Goal: Information Seeking & Learning: Learn about a topic

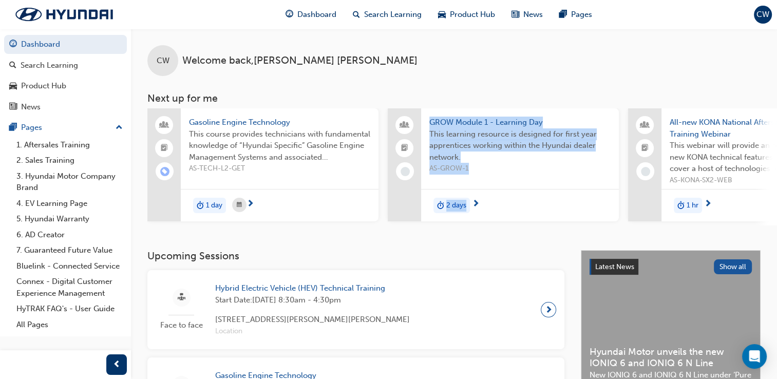
drag, startPoint x: 405, startPoint y: 229, endPoint x: 485, endPoint y: 235, distance: 79.9
click at [485, 235] on div "CW Welcome back , [PERSON_NAME] Next up for me Gasoline Engine Technology This …" at bounding box center [454, 139] width 646 height 221
drag, startPoint x: 485, startPoint y: 235, endPoint x: 487, endPoint y: 229, distance: 6.5
click at [487, 229] on div "CW Welcome back , [PERSON_NAME] Next up for me Gasoline Engine Technology This …" at bounding box center [454, 139] width 646 height 221
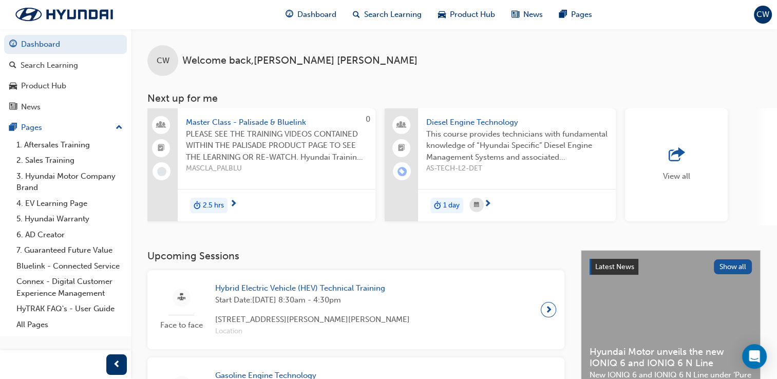
scroll to position [0, 740]
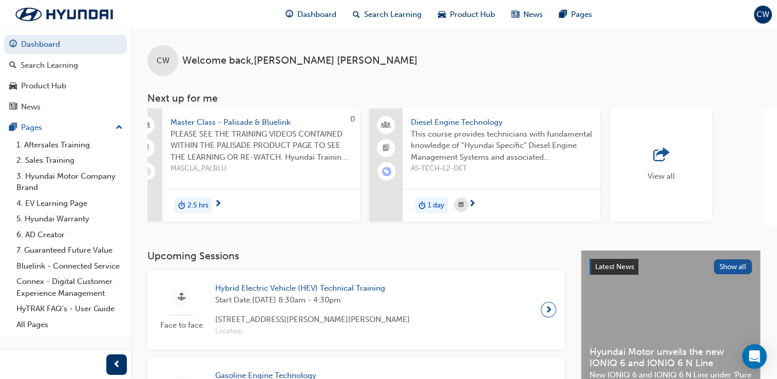
click at [698, 147] on div "View all" at bounding box center [661, 164] width 103 height 113
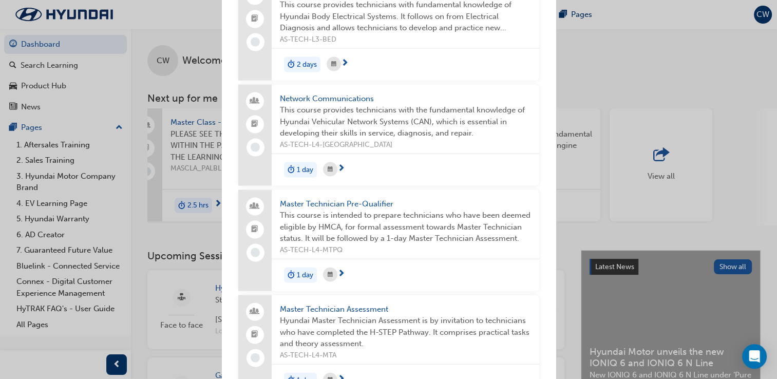
scroll to position [2199, 0]
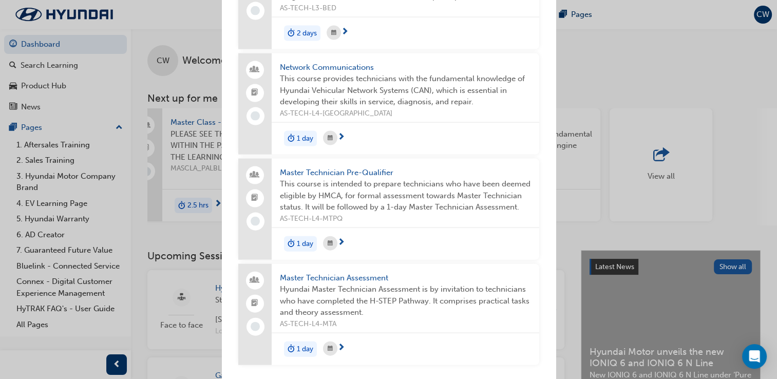
click at [50, 48] on div "Next up for me Gasoline Engine Technology This course provides technicians with…" at bounding box center [388, 189] width 777 height 379
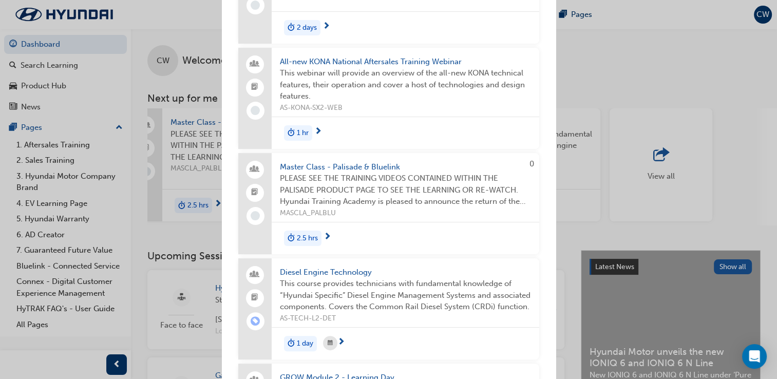
scroll to position [0, 0]
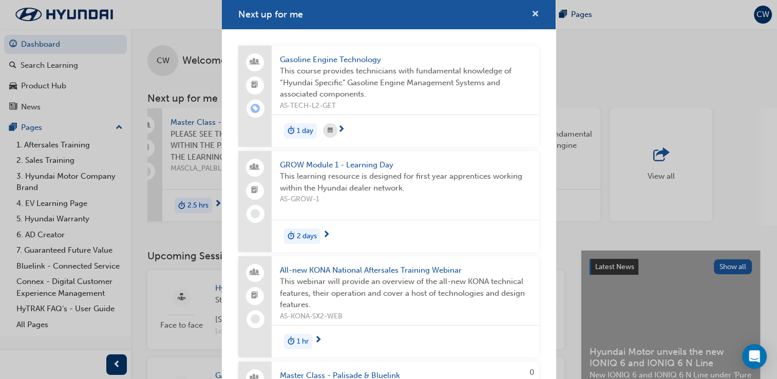
click at [532, 14] on span "cross-icon" at bounding box center [536, 14] width 8 height 9
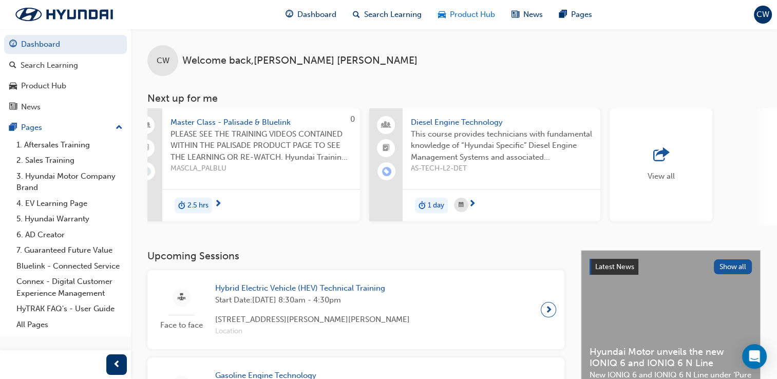
click at [465, 20] on span "Product Hub" at bounding box center [472, 15] width 45 height 12
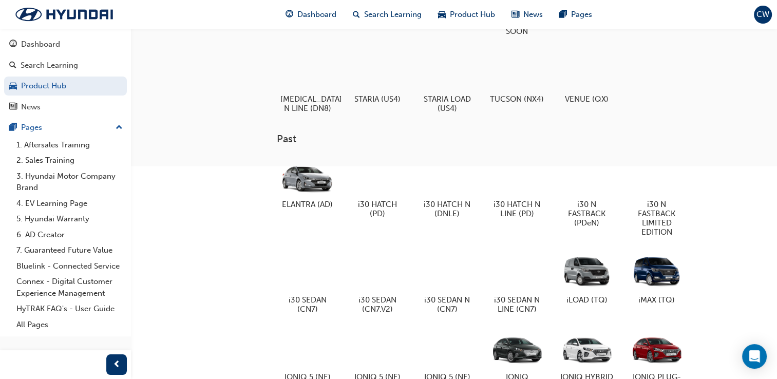
scroll to position [582, 0]
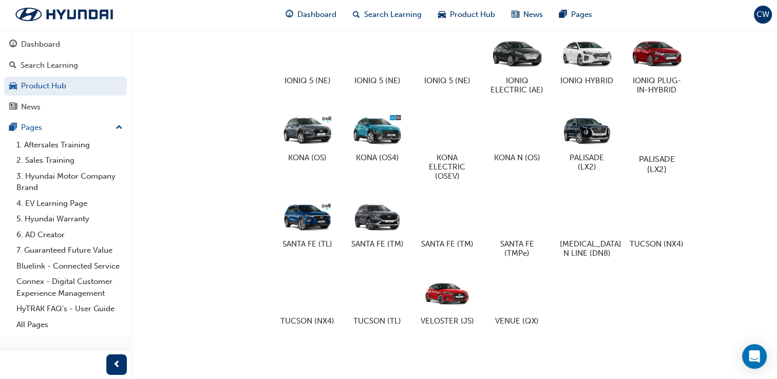
click at [663, 129] on div at bounding box center [656, 129] width 57 height 41
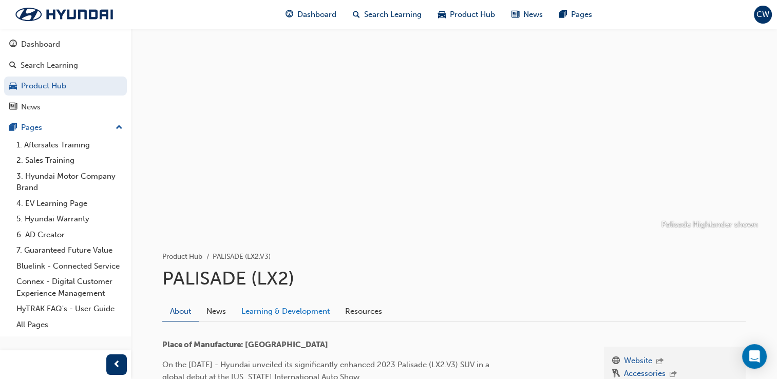
click at [284, 317] on link "Learning & Development" at bounding box center [286, 312] width 104 height 20
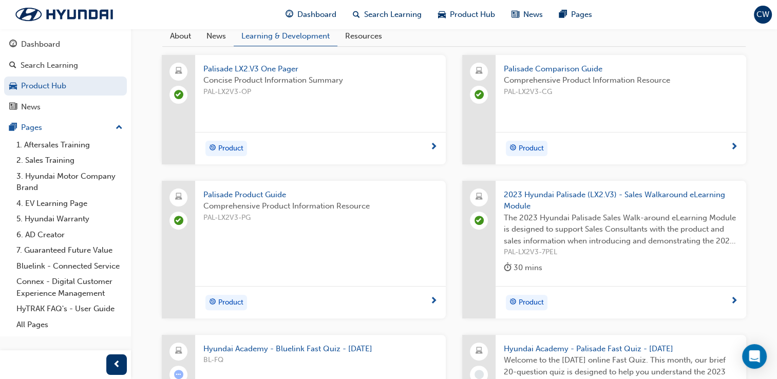
scroll to position [432, 0]
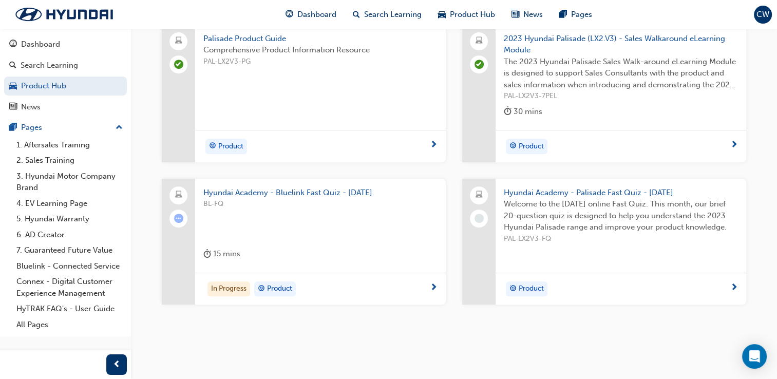
click at [605, 237] on span "PAL-LX2V3-FQ" at bounding box center [621, 239] width 234 height 12
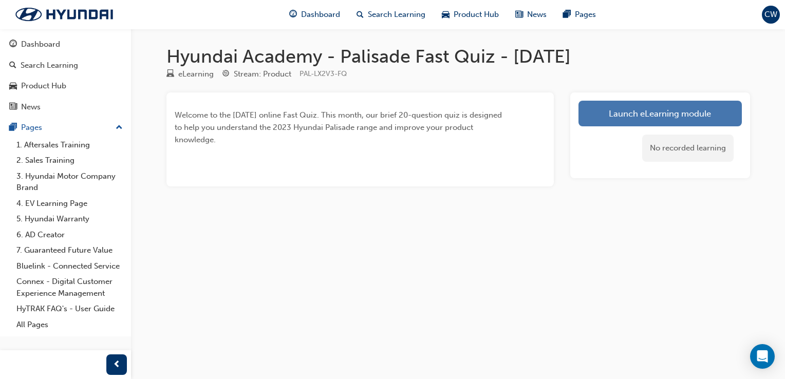
click at [614, 111] on link "Launch eLearning module" at bounding box center [660, 114] width 163 height 26
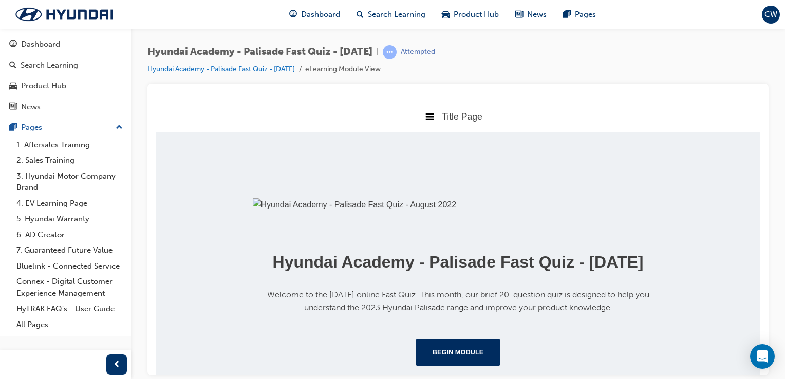
scroll to position [226, 0]
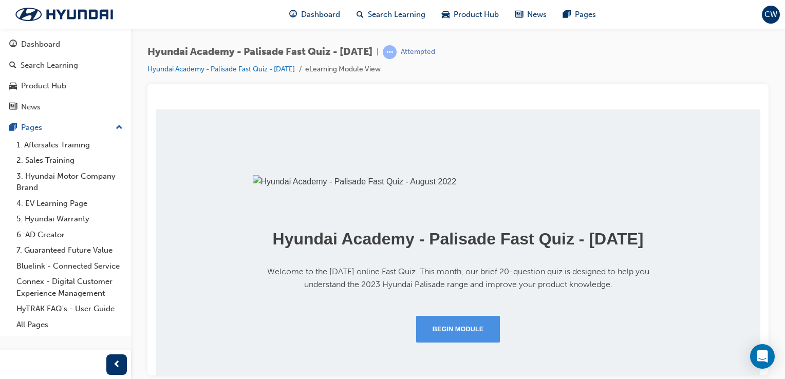
click at [460, 324] on button "Begin Module" at bounding box center [458, 329] width 84 height 27
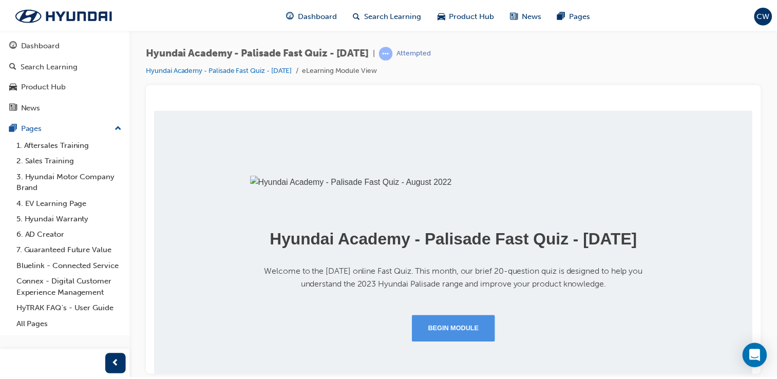
scroll to position [0, 0]
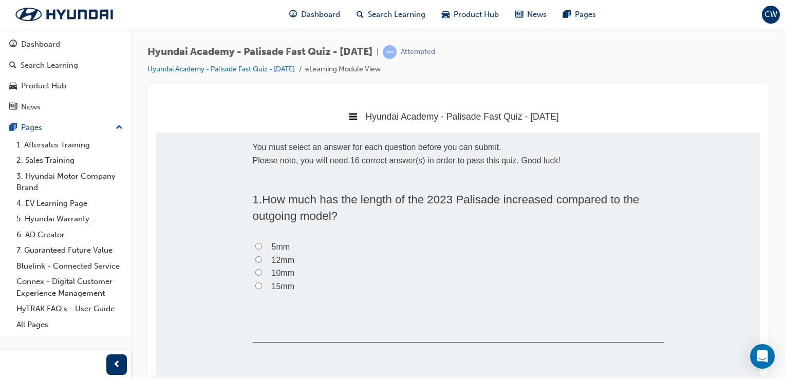
click at [255, 273] on input "10mm" at bounding box center [258, 272] width 7 height 7
radio input "true"
click at [58, 51] on link "Dashboard" at bounding box center [65, 44] width 123 height 19
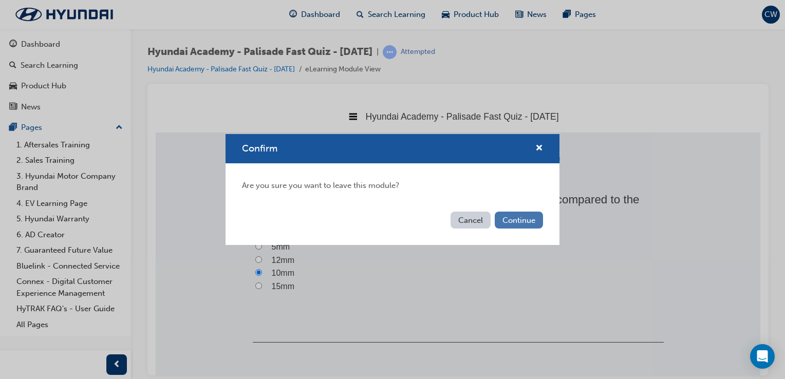
click at [514, 222] on button "Continue" at bounding box center [519, 220] width 48 height 17
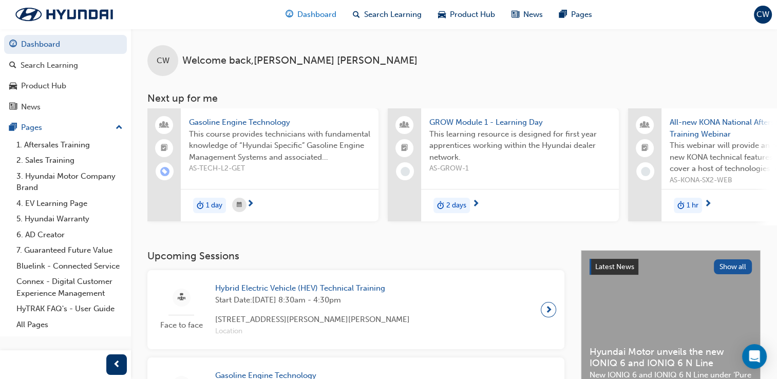
click at [304, 22] on div "Dashboard" at bounding box center [310, 14] width 67 height 21
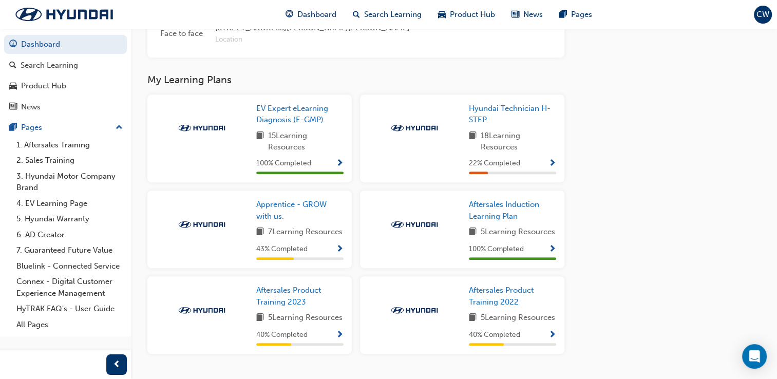
scroll to position [691, 0]
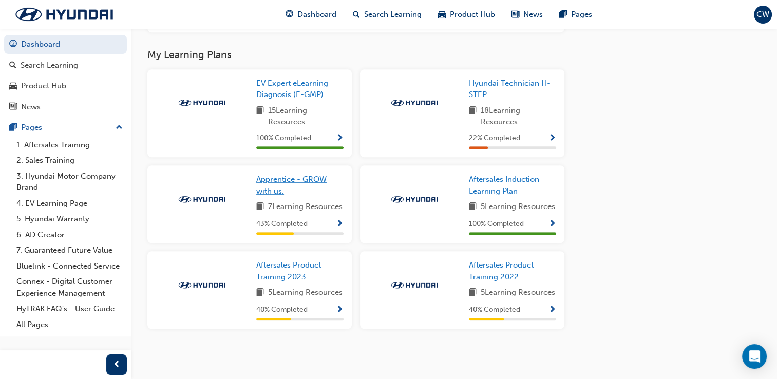
click at [302, 174] on link "Apprentice - GROW with us." at bounding box center [299, 185] width 87 height 23
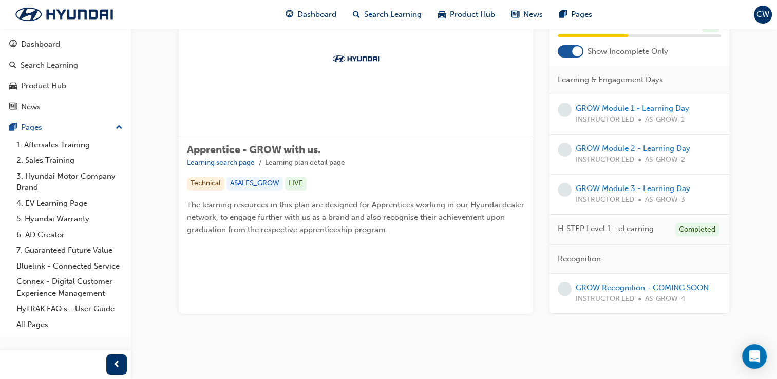
scroll to position [80, 0]
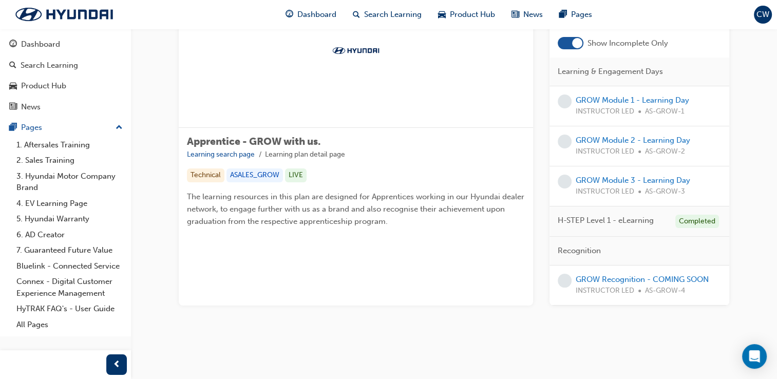
click at [600, 285] on span "INSTRUCTOR LED" at bounding box center [605, 291] width 59 height 12
click at [606, 279] on link "GROW Recognition - COMING SOON" at bounding box center [642, 279] width 133 height 9
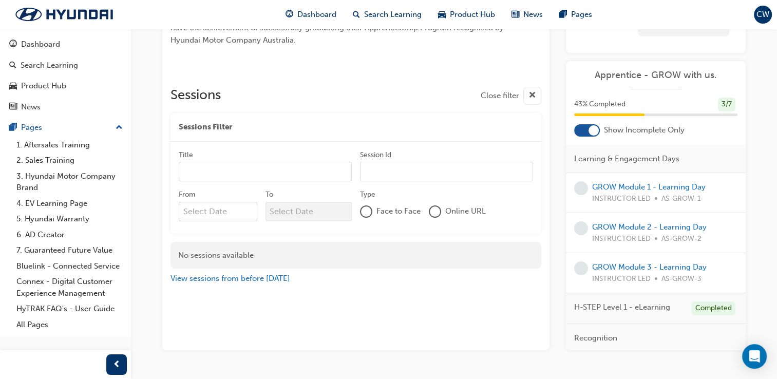
scroll to position [113, 0]
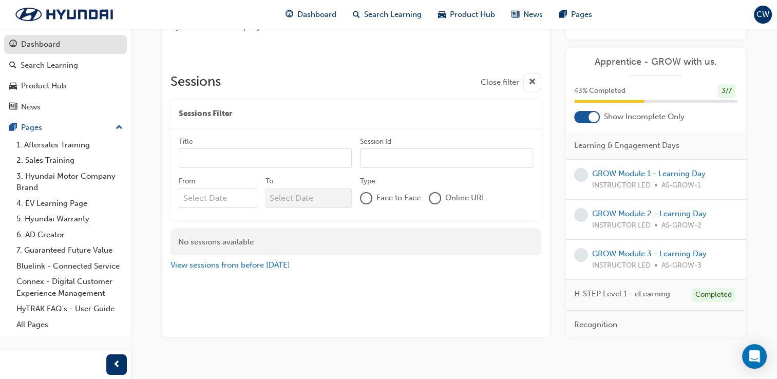
click at [52, 46] on div "Dashboard" at bounding box center [40, 45] width 39 height 12
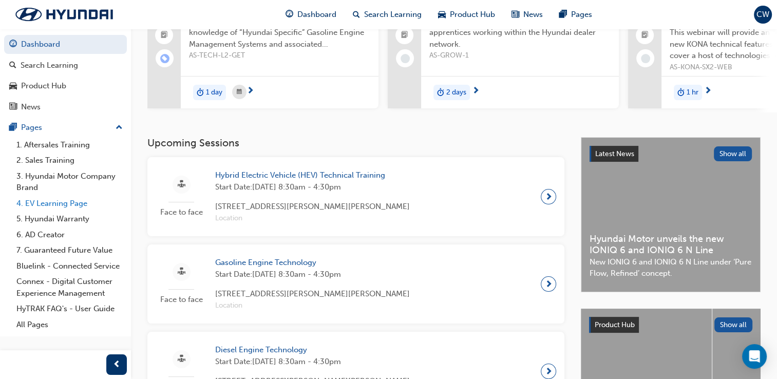
click at [56, 210] on link "4. EV Learning Page" at bounding box center [69, 204] width 115 height 16
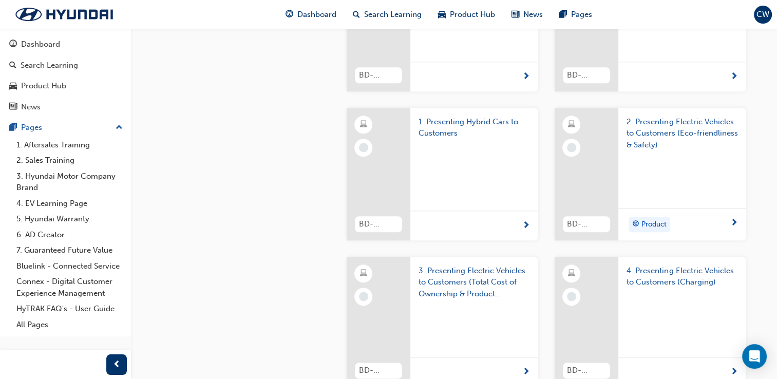
scroll to position [1195, 0]
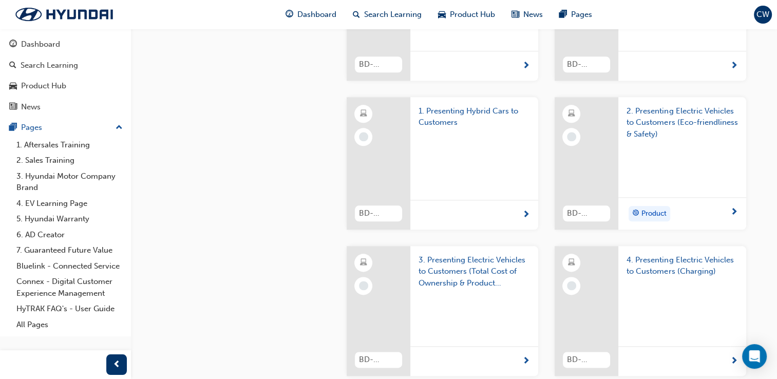
click at [455, 186] on div "1. Presenting Hybrid Cars to Customers" at bounding box center [475, 141] width 128 height 89
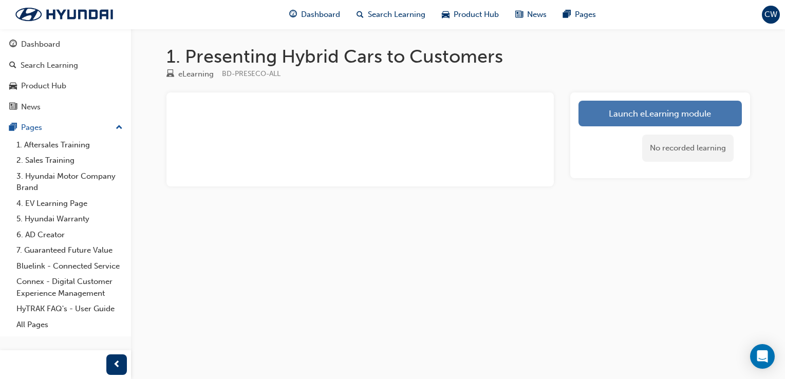
click at [633, 112] on link "Launch eLearning module" at bounding box center [660, 114] width 163 height 26
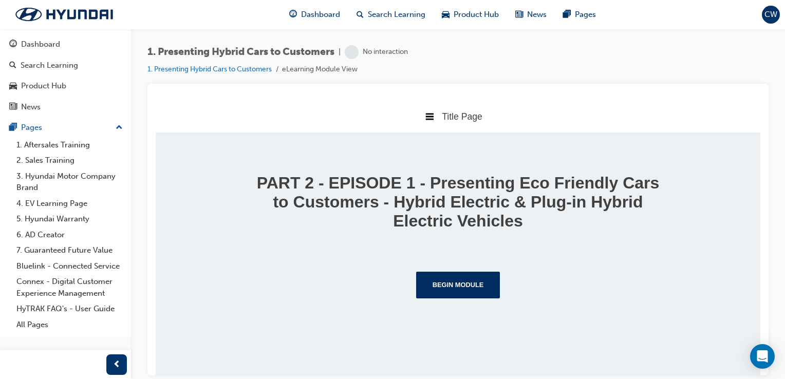
click at [462, 269] on div "PART 2 - EPISODE 1 - Presenting Eco Friendly Cars to Customers - Hybrid Electri…" at bounding box center [458, 235] width 411 height 125
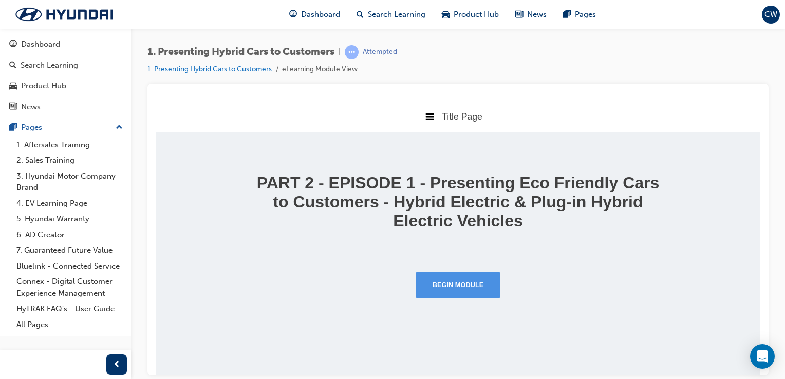
click at [462, 279] on button "Begin Module" at bounding box center [458, 284] width 84 height 27
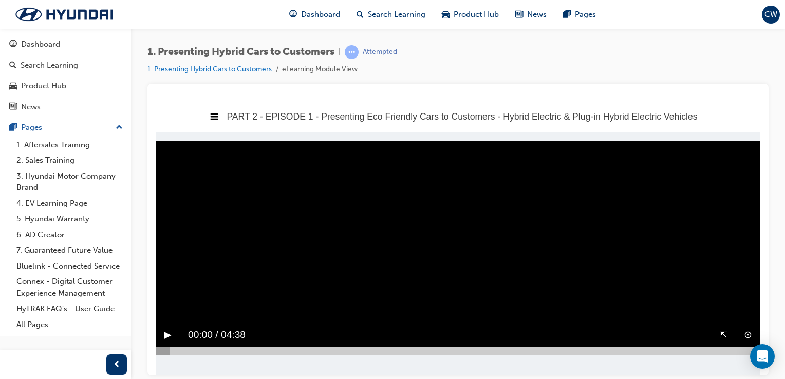
click at [167, 338] on button "▶︎" at bounding box center [168, 335] width 8 height 16
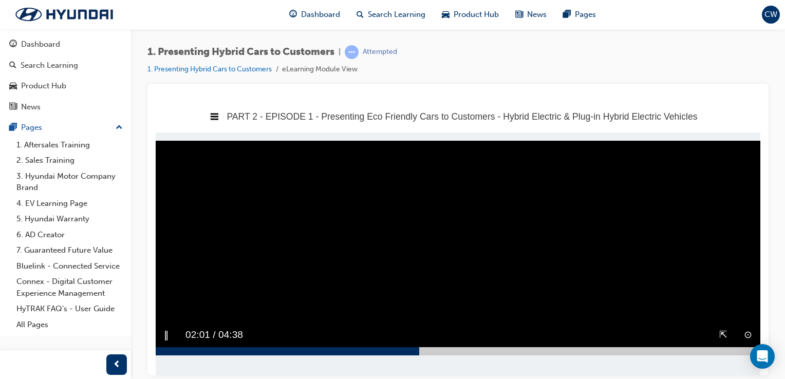
click at [419, 354] on div at bounding box center [458, 351] width 605 height 8
click at [607, 340] on div "⊙ ⇱ ▶︎ 02:01 / 04:38" at bounding box center [458, 339] width 605 height 32
click at [608, 345] on div "⊙ ⇱ ‖ 02:01 / 04:38" at bounding box center [458, 339] width 605 height 32
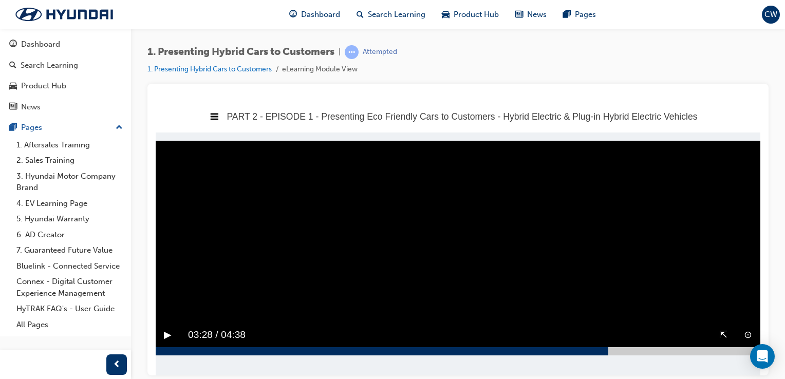
click at [608, 349] on div at bounding box center [458, 351] width 605 height 8
click at [721, 356] on div "Sorry, your browser does not support embedded videos. Download Instead ⊙ ⇱ ▶︎ 0…" at bounding box center [458, 247] width 605 height 231
click at [721, 354] on div at bounding box center [458, 351] width 605 height 8
click at [168, 333] on button "▶︎" at bounding box center [168, 335] width 8 height 16
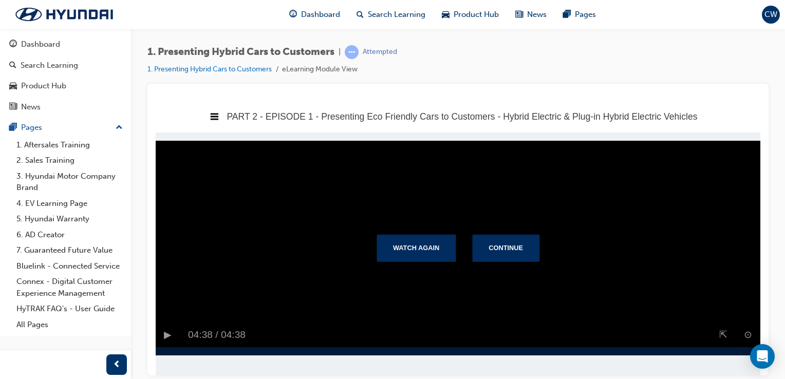
click at [502, 263] on div "Watch Again Continue" at bounding box center [458, 247] width 196 height 43
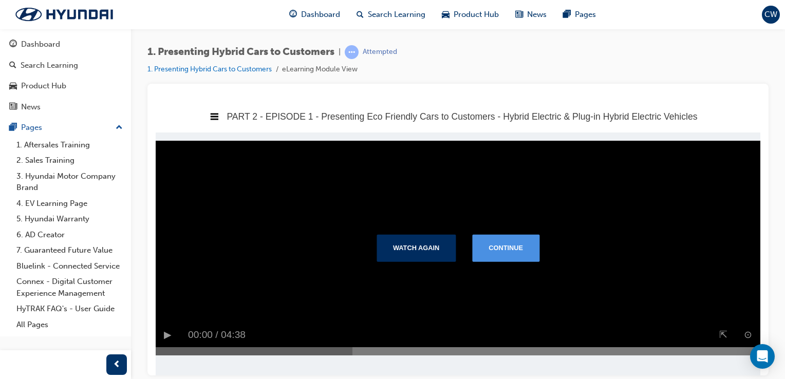
click at [504, 255] on button "Continue" at bounding box center [505, 247] width 67 height 27
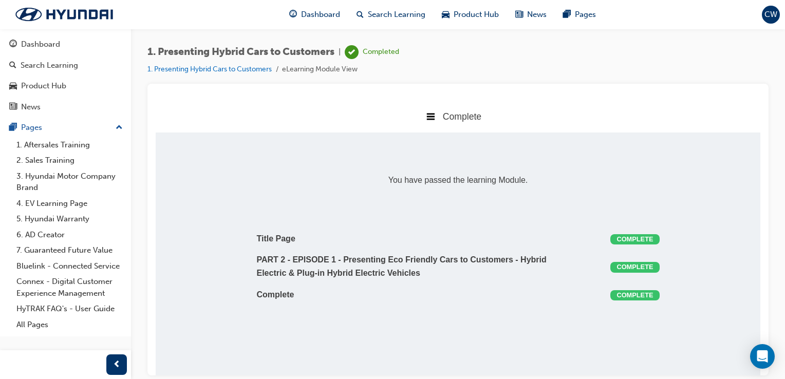
click at [248, 75] on div "1. Presenting Hybrid Cars to Customers | Completed 1. Presenting Hybrid Cars to…" at bounding box center [457, 64] width 621 height 39
click at [251, 67] on link "1. Presenting Hybrid Cars to Customers" at bounding box center [209, 69] width 124 height 9
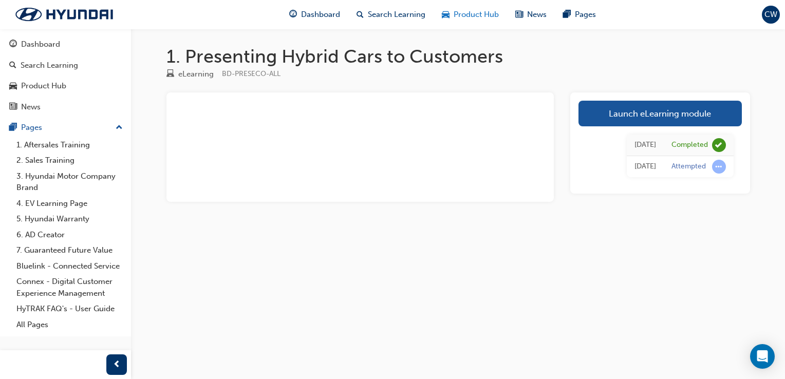
click at [473, 15] on span "Product Hub" at bounding box center [476, 15] width 45 height 12
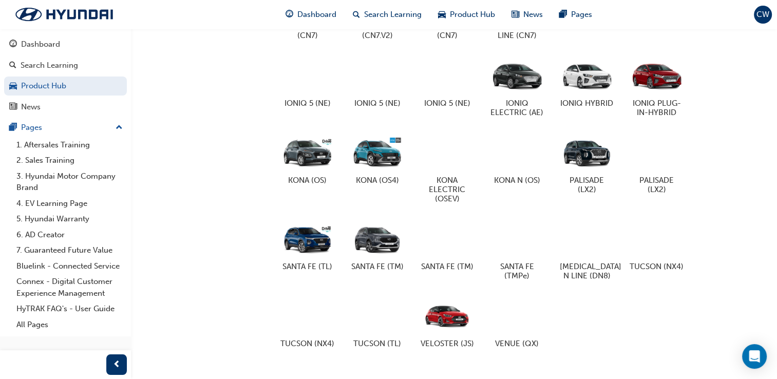
scroll to position [582, 0]
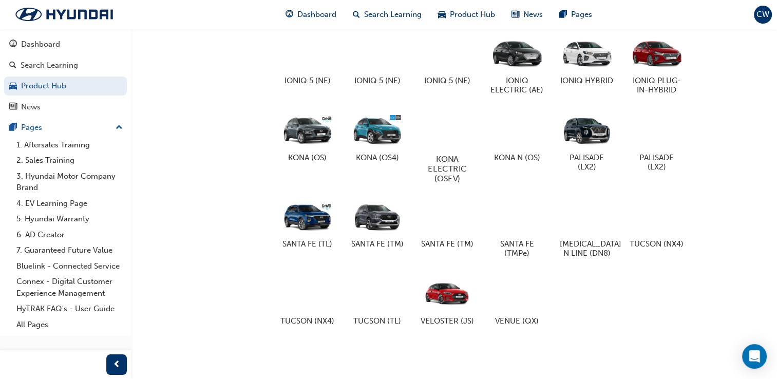
click at [450, 121] on div at bounding box center [447, 128] width 57 height 41
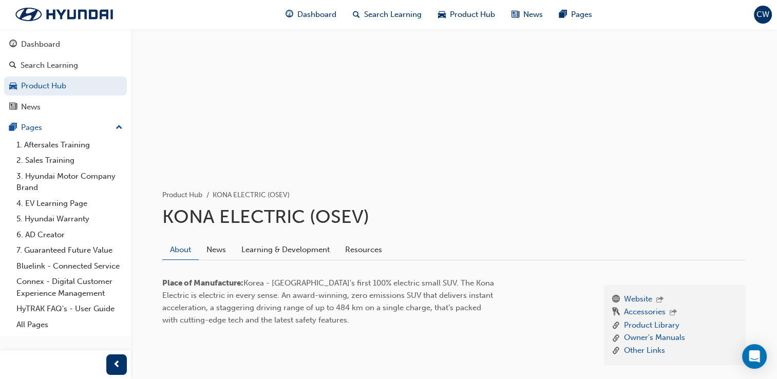
scroll to position [77, 0]
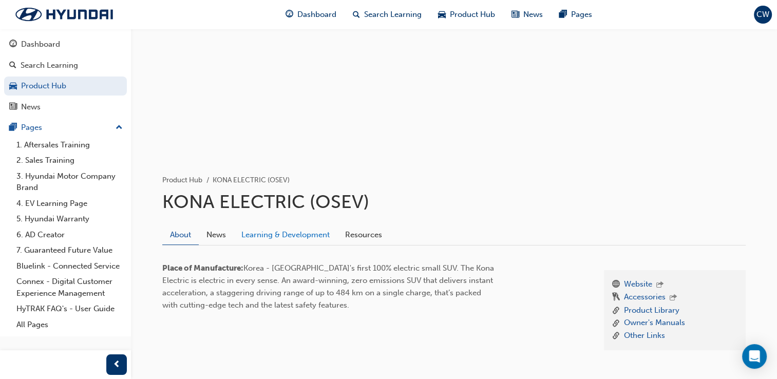
click at [302, 239] on link "Learning & Development" at bounding box center [286, 235] width 104 height 20
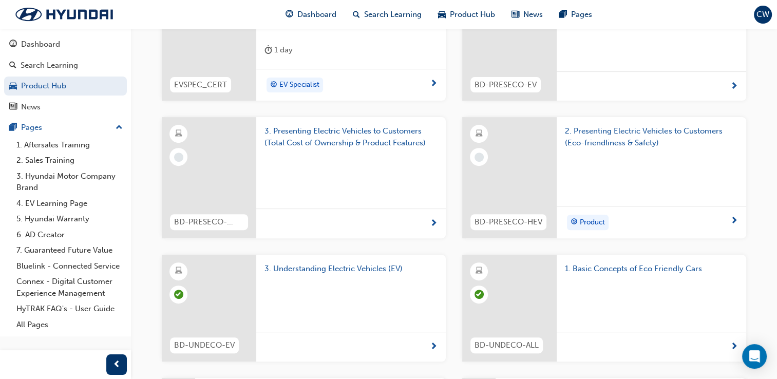
scroll to position [347, 0]
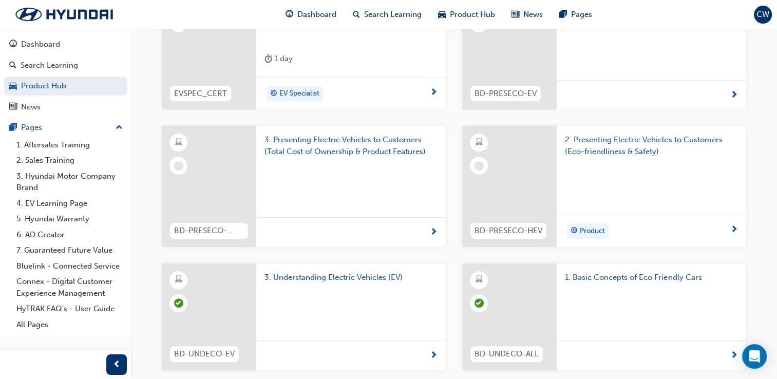
click at [595, 156] on span "2. Presenting Electric Vehicles to Customers (Eco-friendliness & Safety)" at bounding box center [651, 145] width 173 height 23
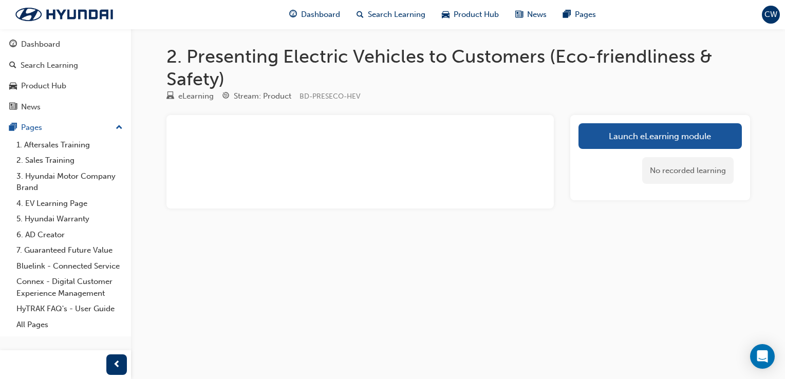
click at [596, 150] on div "No recorded learning" at bounding box center [660, 171] width 163 height 44
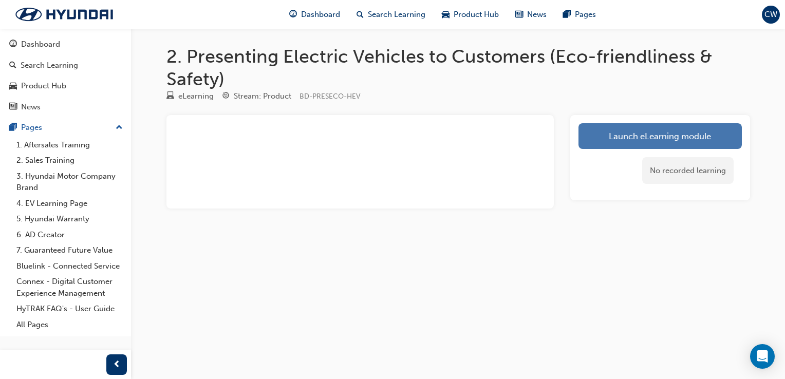
click at [600, 143] on link "Launch eLearning module" at bounding box center [660, 136] width 163 height 26
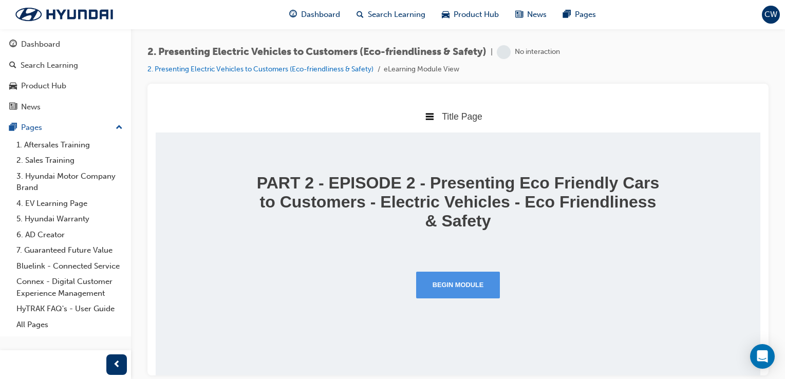
click at [477, 283] on button "Begin Module" at bounding box center [458, 284] width 84 height 27
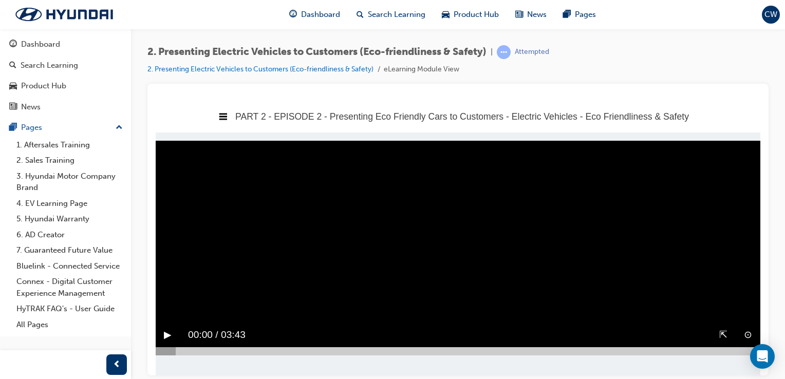
click at [169, 336] on button "▶︎" at bounding box center [168, 335] width 8 height 16
click at [210, 351] on div at bounding box center [189, 351] width 67 height 8
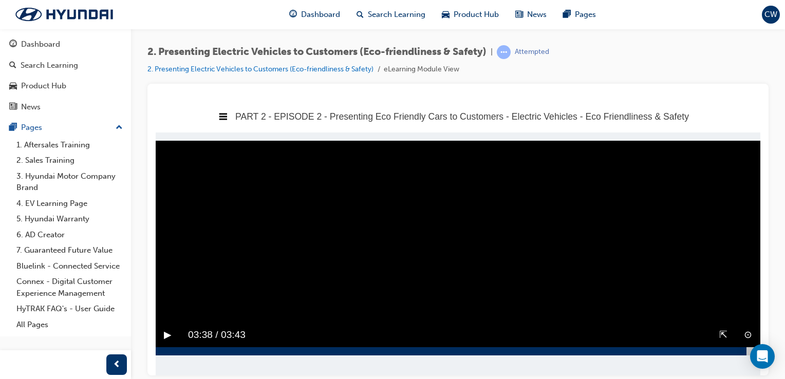
click at [747, 347] on div at bounding box center [458, 351] width 605 height 8
click at [168, 334] on button "▶︎" at bounding box center [168, 335] width 8 height 16
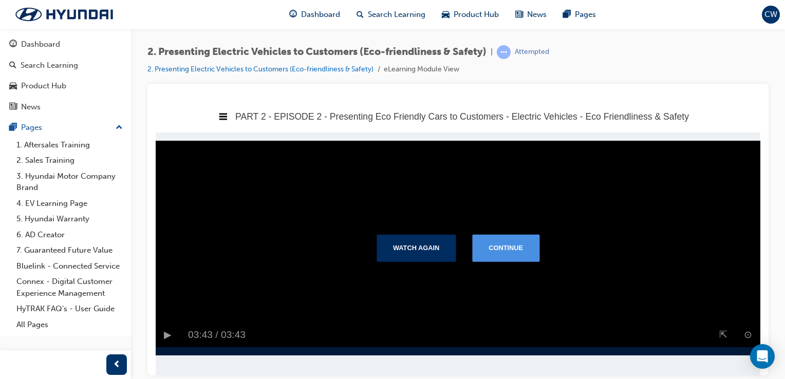
click at [489, 249] on button "Continue" at bounding box center [505, 247] width 67 height 27
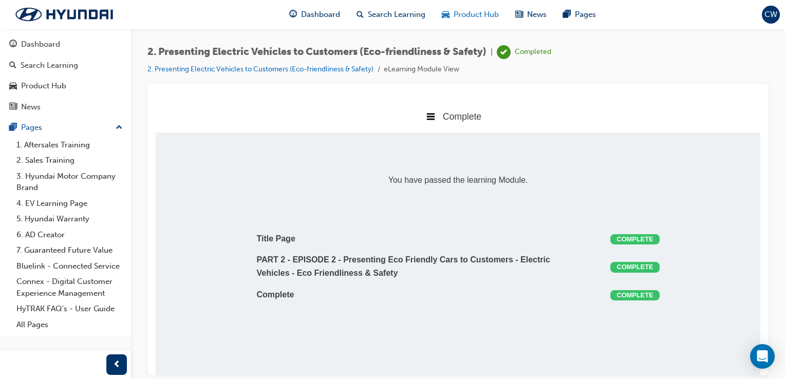
click at [473, 12] on span "Product Hub" at bounding box center [476, 15] width 45 height 12
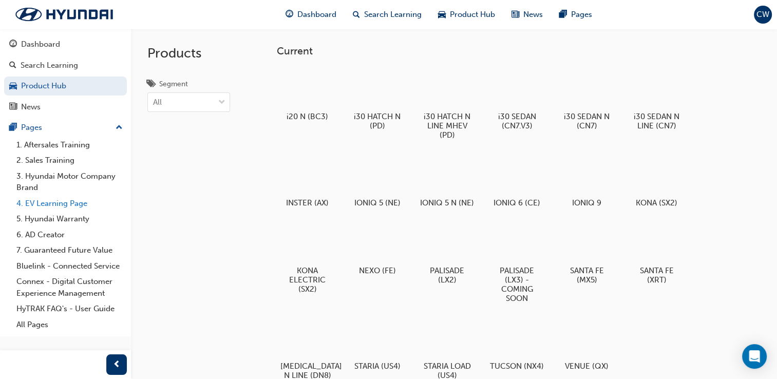
click at [49, 211] on link "4. EV Learning Page" at bounding box center [69, 204] width 115 height 16
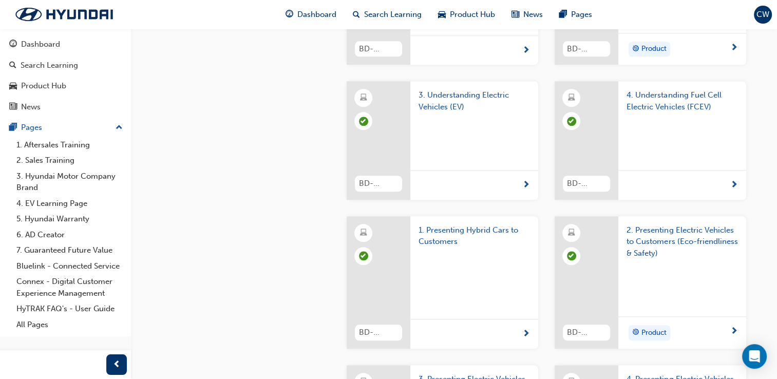
scroll to position [744, 0]
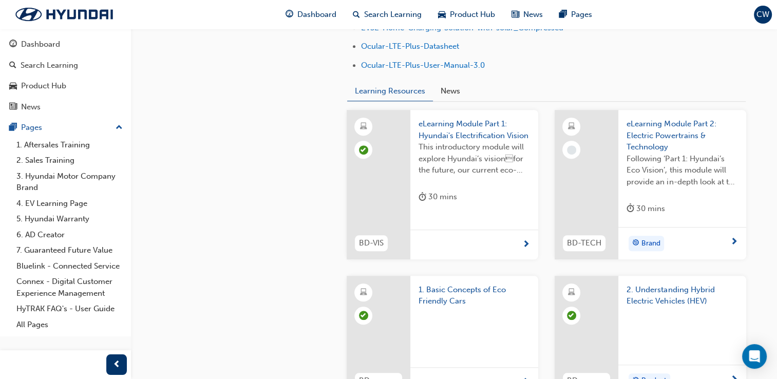
click at [660, 137] on span "eLearning Module Part 2: Electric Powertrains & Technology" at bounding box center [683, 135] width 112 height 35
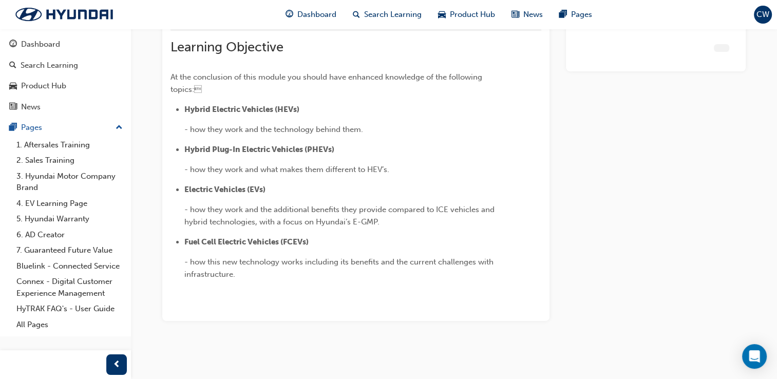
scroll to position [70, 0]
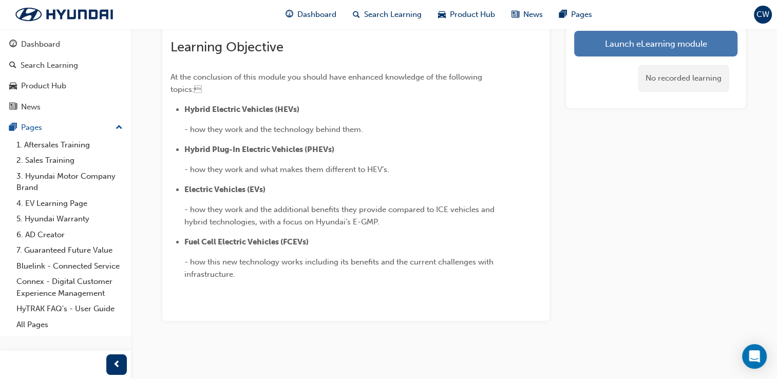
click at [649, 50] on link "Launch eLearning module" at bounding box center [656, 44] width 163 height 26
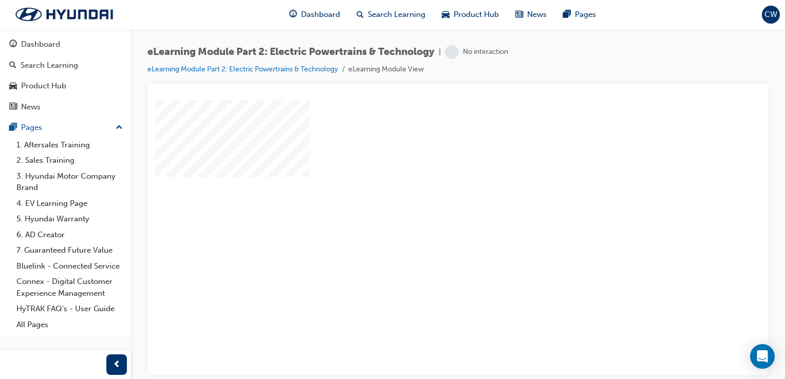
click at [429, 208] on div "play" at bounding box center [429, 208] width 0 height 0
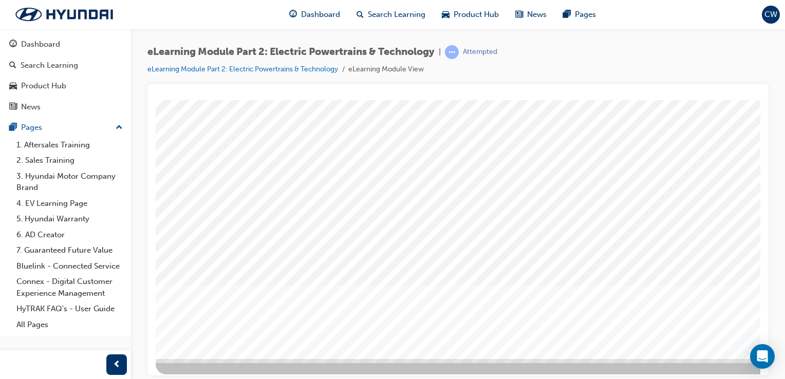
scroll to position [117, 0]
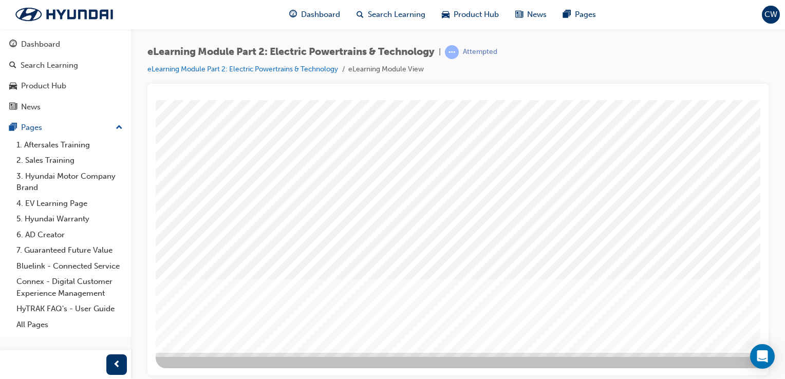
drag, startPoint x: 757, startPoint y: 216, endPoint x: 940, endPoint y: 404, distance: 262.7
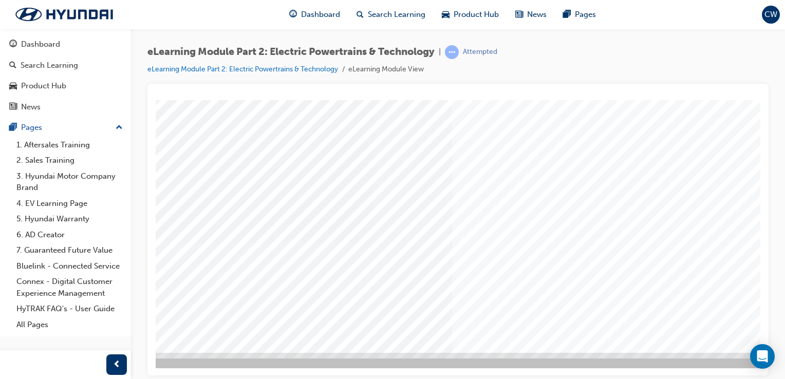
scroll to position [117, 102]
click at [7, 32] on div "Dashboard Search Learning Product Hub News Pages Pages 1. Aftersales Training 2…" at bounding box center [65, 183] width 131 height 308
click at [40, 48] on div "Dashboard" at bounding box center [40, 45] width 39 height 12
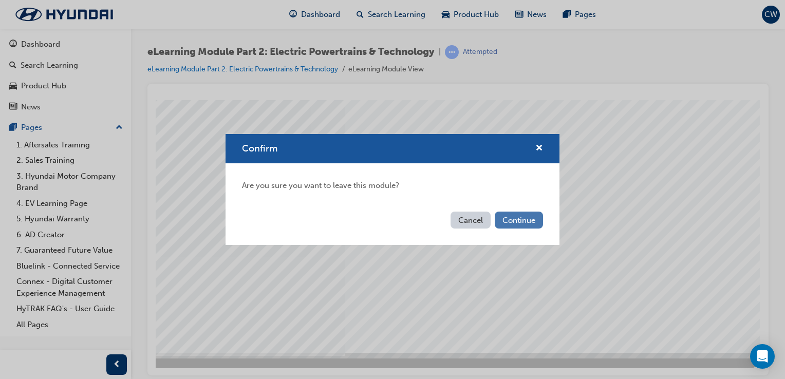
click at [510, 213] on button "Continue" at bounding box center [519, 220] width 48 height 17
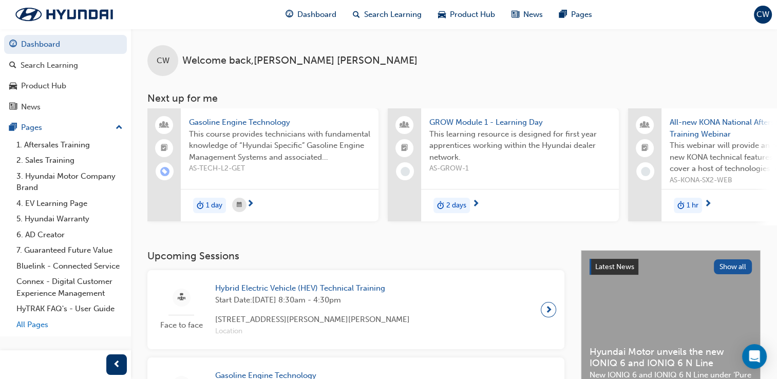
click at [31, 328] on link "All Pages" at bounding box center [69, 325] width 115 height 16
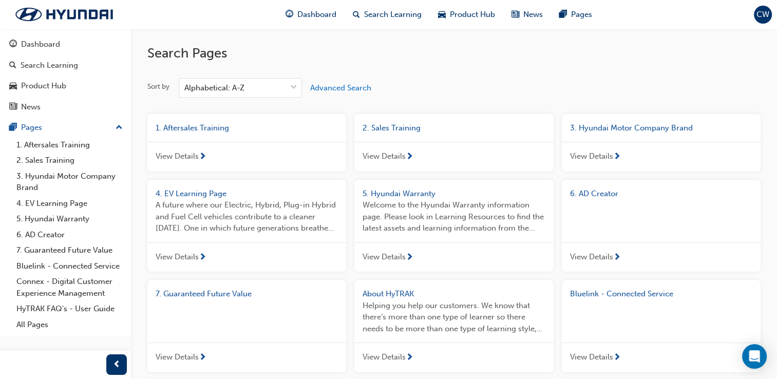
click at [206, 160] on span "next-icon" at bounding box center [203, 157] width 8 height 9
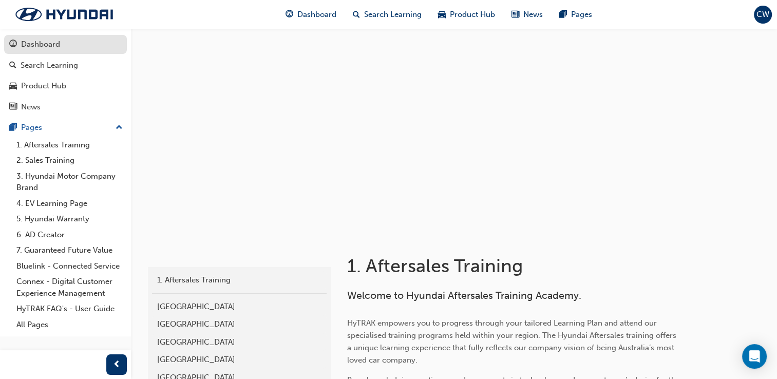
click at [43, 42] on div "Dashboard" at bounding box center [40, 45] width 39 height 12
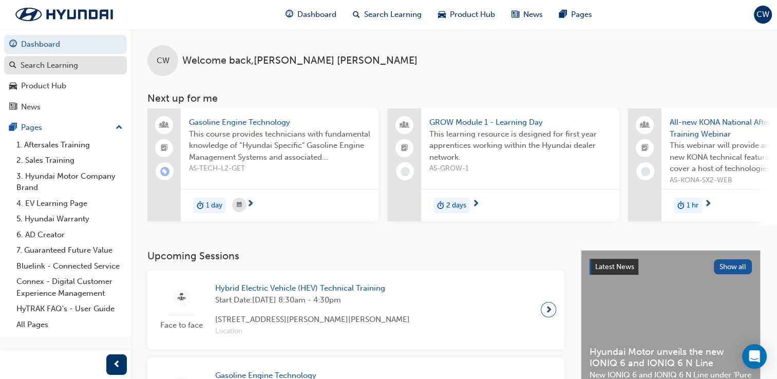
click at [78, 67] on div "Search Learning" at bounding box center [65, 65] width 113 height 13
